Goal: Task Accomplishment & Management: Complete application form

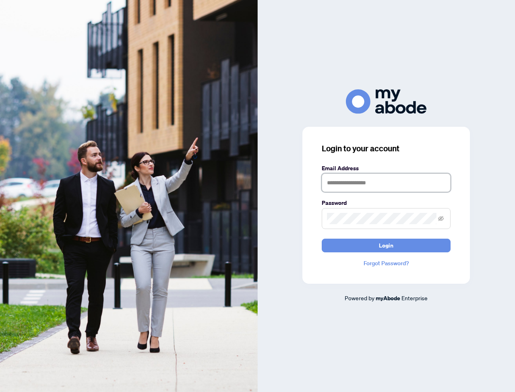
type input "**********"
click at [374, 247] on button "Login" at bounding box center [386, 246] width 129 height 14
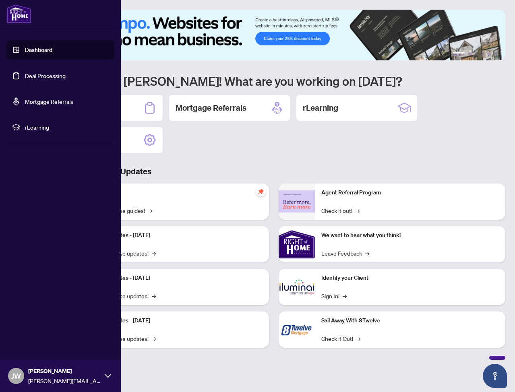
click at [33, 73] on link "Deal Processing" at bounding box center [45, 75] width 41 height 7
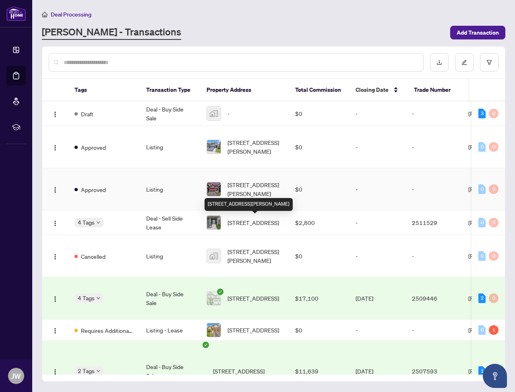
click at [243, 198] on span "[STREET_ADDRESS][PERSON_NAME]" at bounding box center [255, 190] width 55 height 18
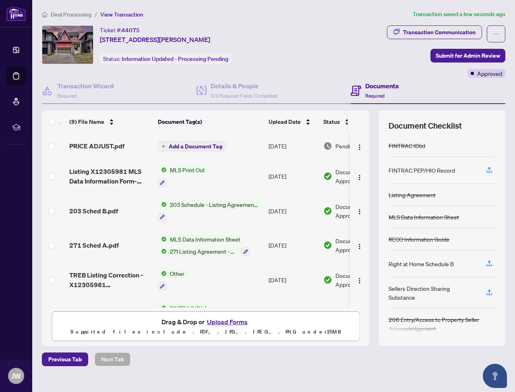
click at [178, 149] on span "Add a Document Tag" at bounding box center [196, 146] width 54 height 6
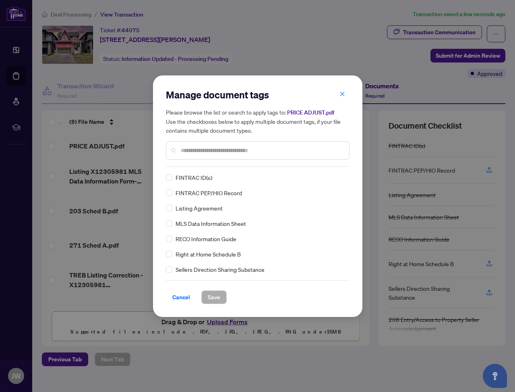
click at [203, 152] on input "text" at bounding box center [262, 150] width 162 height 9
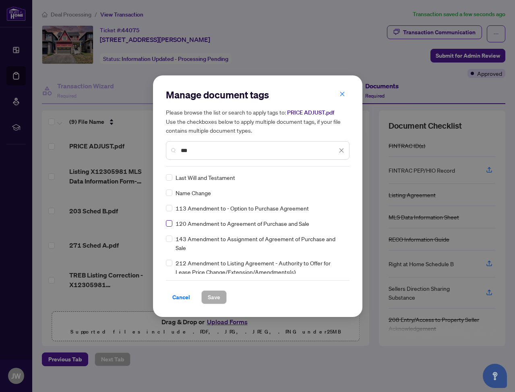
type input "***"
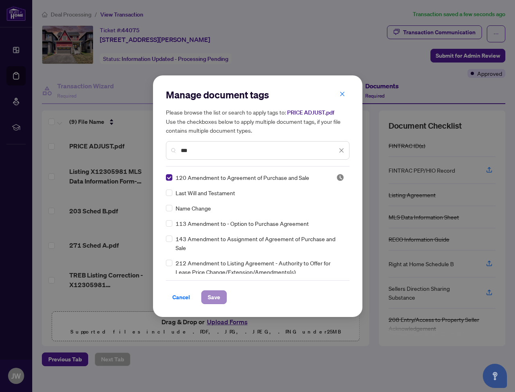
click at [220, 303] on span "Save" at bounding box center [214, 297] width 12 height 13
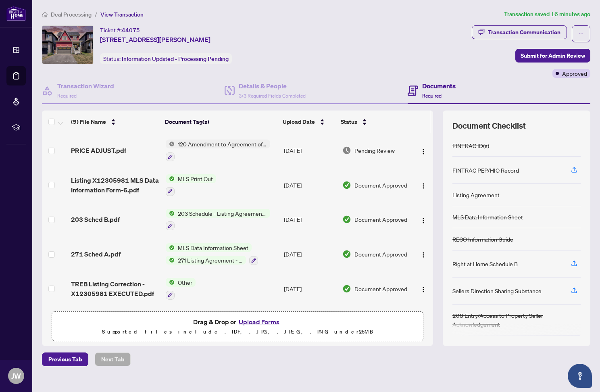
click at [265, 327] on button "Upload Forms" at bounding box center [259, 321] width 46 height 10
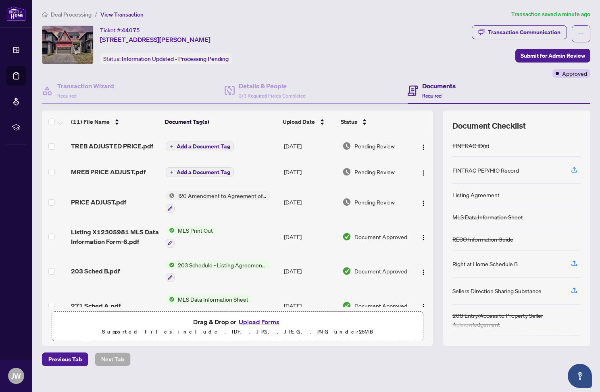
click at [173, 148] on icon "plus" at bounding box center [171, 146] width 4 height 4
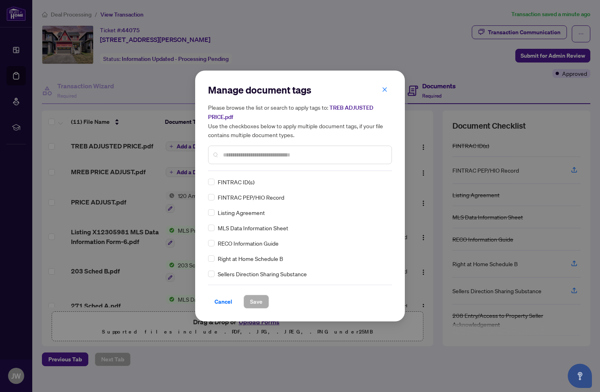
click at [232, 157] on input "text" at bounding box center [304, 154] width 162 height 9
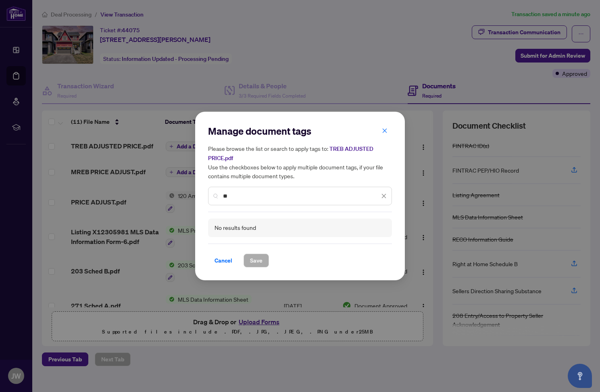
type input "*"
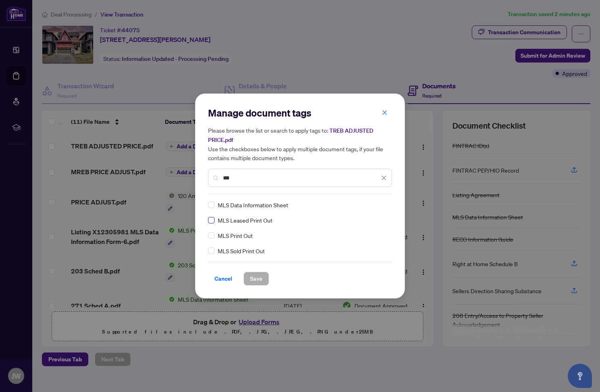
type input "***"
click at [262, 285] on span "Save" at bounding box center [256, 278] width 12 height 13
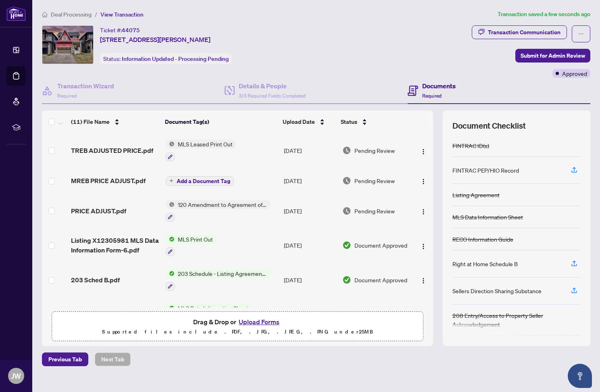
click at [189, 184] on span "Add a Document Tag" at bounding box center [203, 181] width 54 height 6
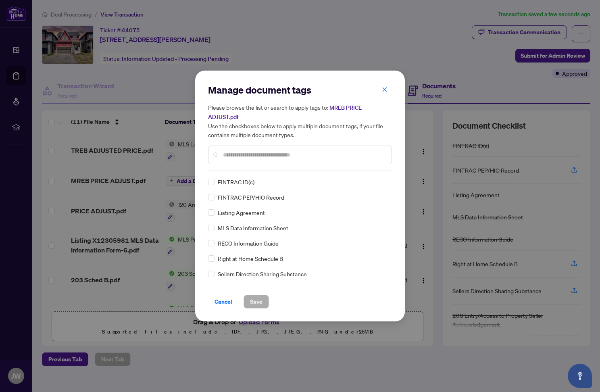
click at [236, 171] on div "Manage document tags Please browse the list or search to apply tags to: MREB PR…" at bounding box center [300, 126] width 184 height 87
click at [235, 156] on input "text" at bounding box center [304, 154] width 162 height 9
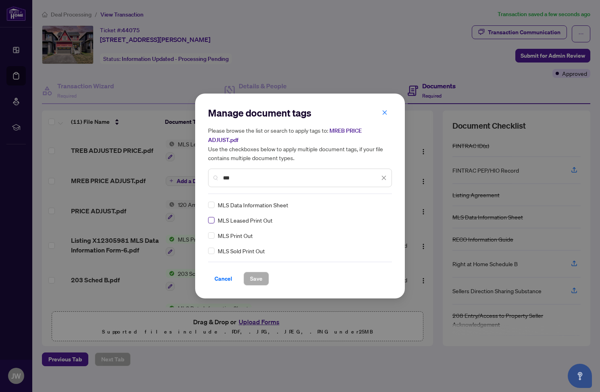
type input "***"
click at [213, 223] on span at bounding box center [211, 220] width 6 height 6
click at [262, 285] on span "Save" at bounding box center [256, 278] width 12 height 13
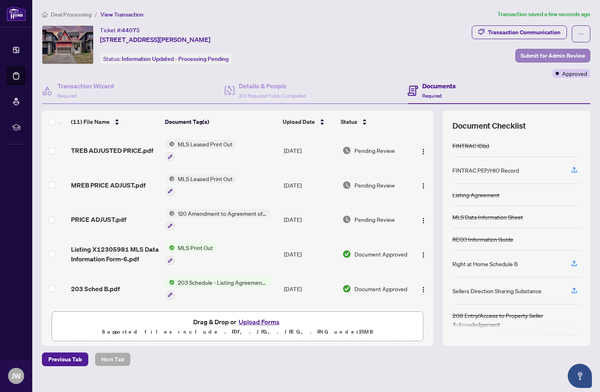
click at [515, 62] on span "Submit for Admin Review" at bounding box center [552, 55] width 64 height 13
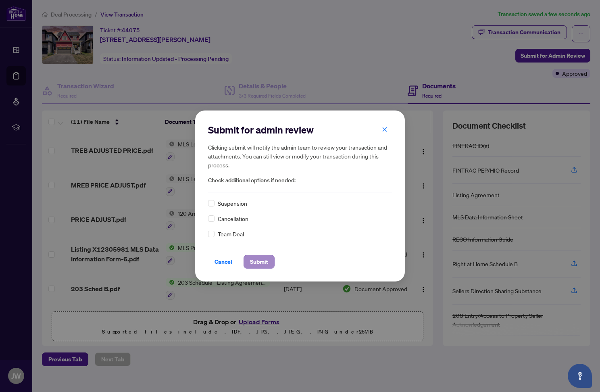
click at [266, 268] on span "Submit" at bounding box center [259, 261] width 18 height 13
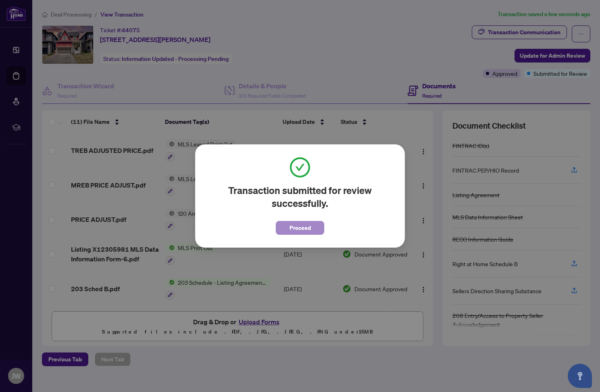
click at [305, 228] on span "Proceed" at bounding box center [299, 227] width 21 height 13
